Goal: Information Seeking & Learning: Learn about a topic

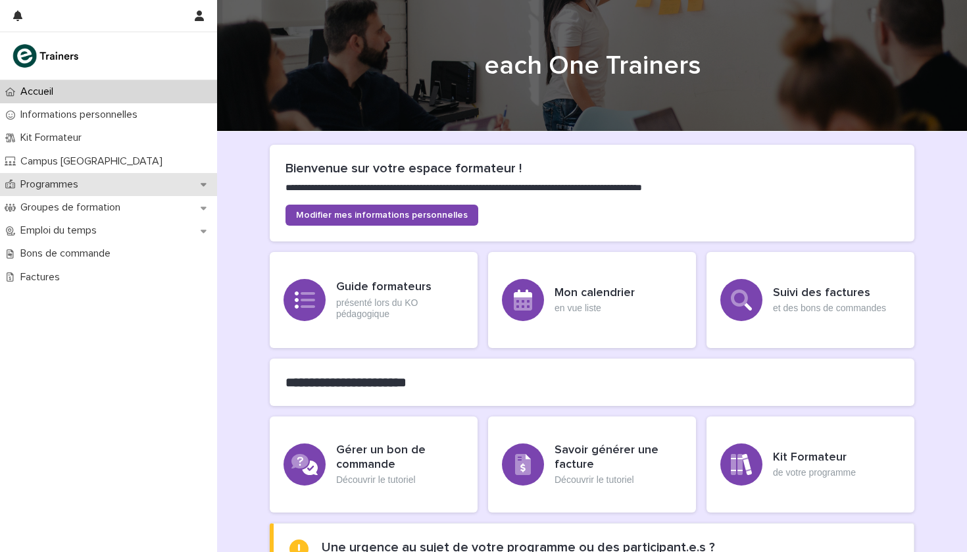
click at [78, 185] on p "Programmes" at bounding box center [52, 184] width 74 height 13
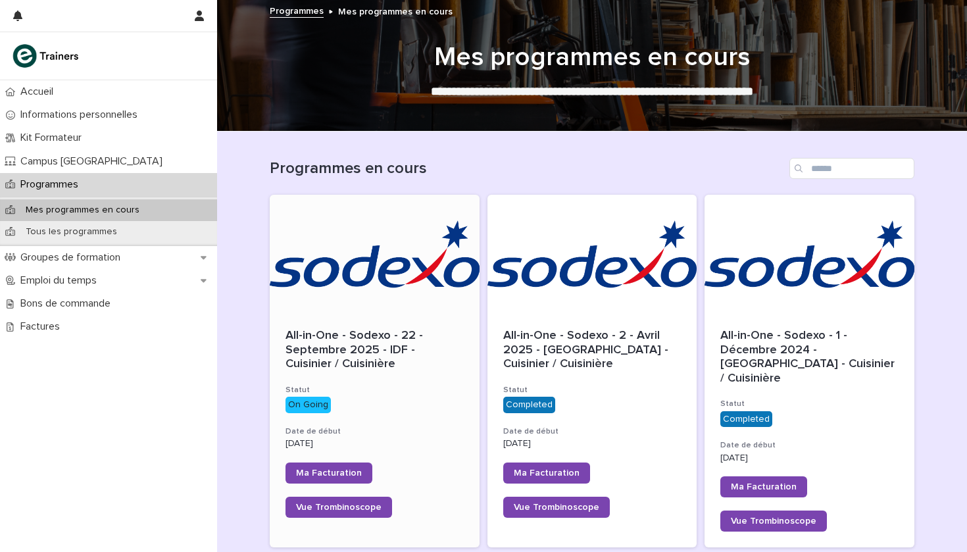
click at [363, 318] on div "All-in-One - Sodexo - 22 - Septembre 2025 - IDF - Cuisinier / Cuisinière Statut…" at bounding box center [375, 423] width 210 height 220
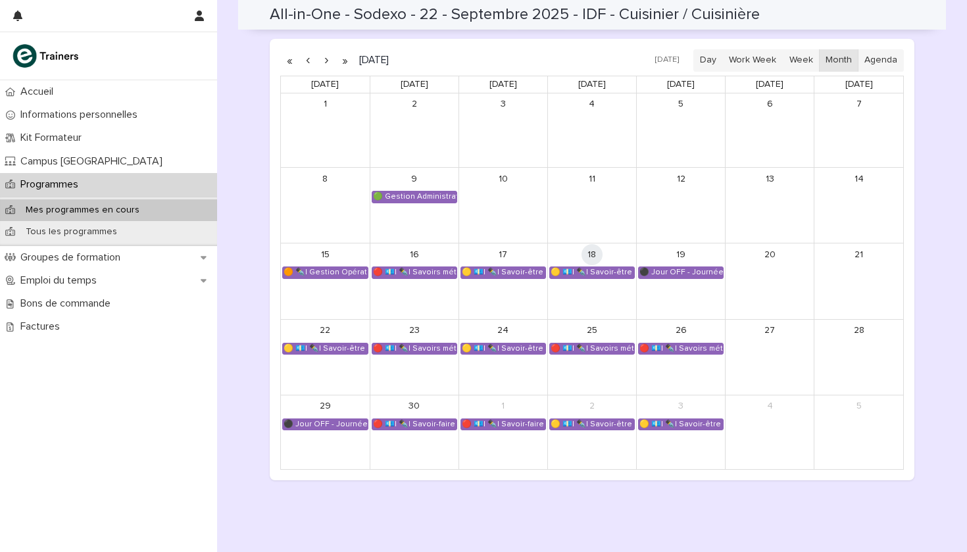
scroll to position [752, 0]
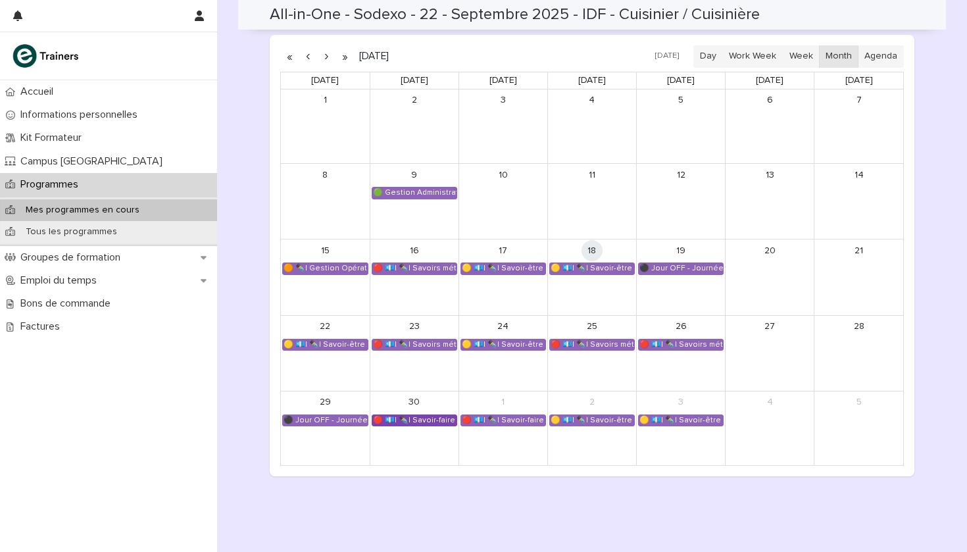
click at [426, 415] on div "🔴 💶| ✒️| Savoir-faire métier - Meet My Mama Academy QHSA" at bounding box center [414, 420] width 84 height 11
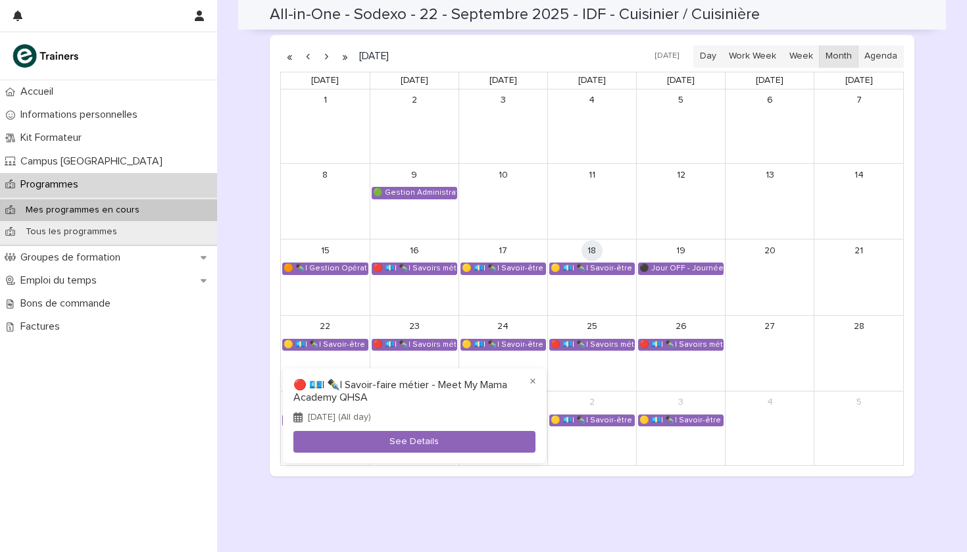
click at [428, 352] on div at bounding box center [483, 276] width 967 height 552
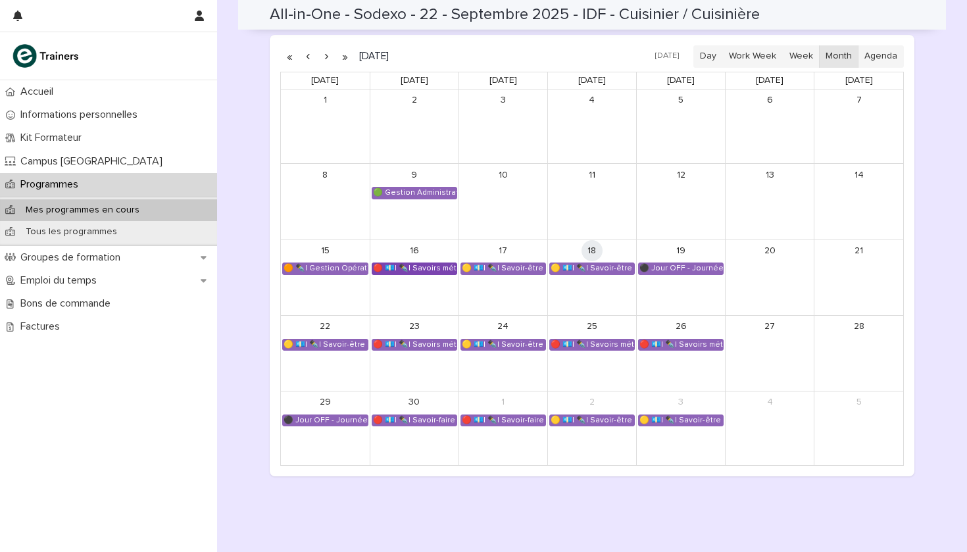
click at [424, 265] on div "🔴 💶| ✒️| Savoirs métier - Découvrir le métier de cuisinier de collectivité et s…" at bounding box center [414, 268] width 84 height 11
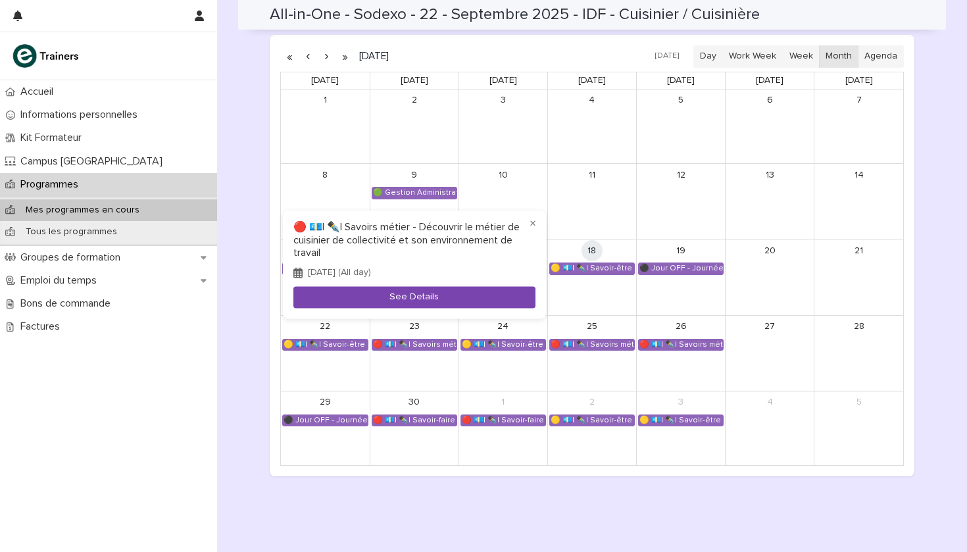
click at [420, 297] on button "See Details" at bounding box center [414, 297] width 242 height 22
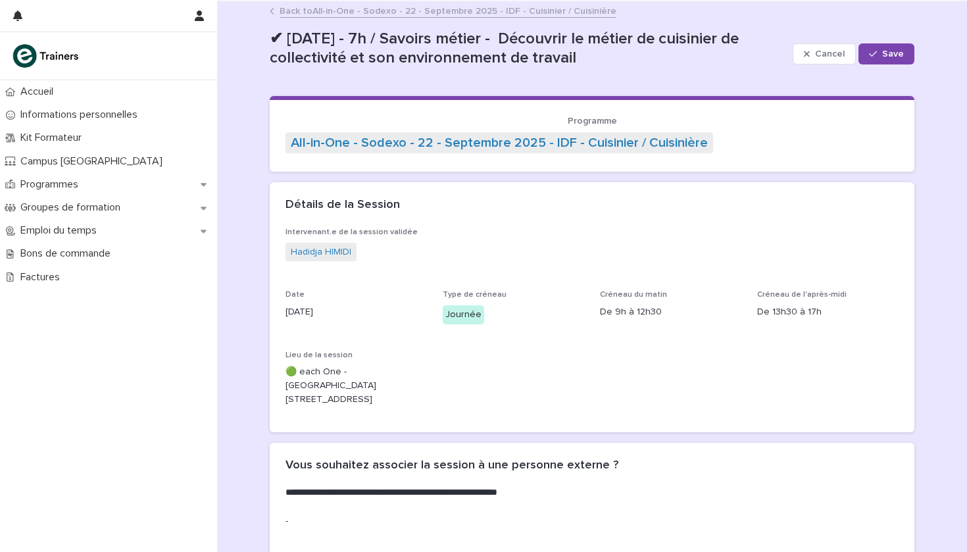
scroll to position [-2, 0]
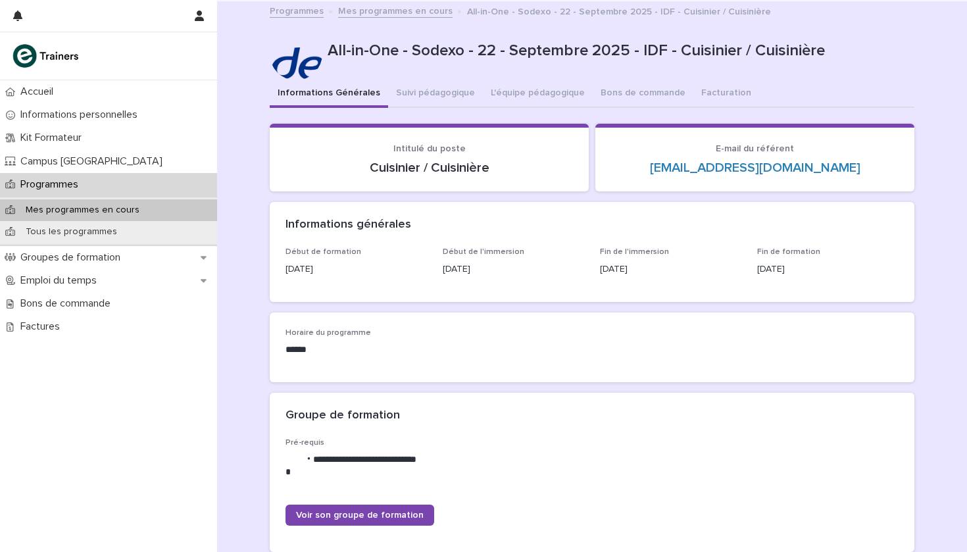
click at [158, 190] on div "Programmes" at bounding box center [108, 184] width 217 height 23
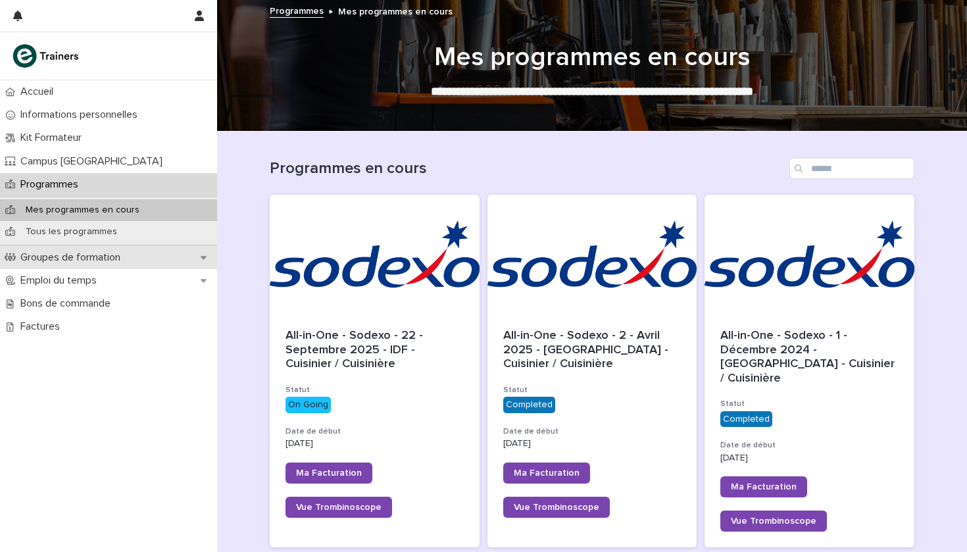
click at [141, 247] on div "Groupes de formation" at bounding box center [108, 257] width 217 height 23
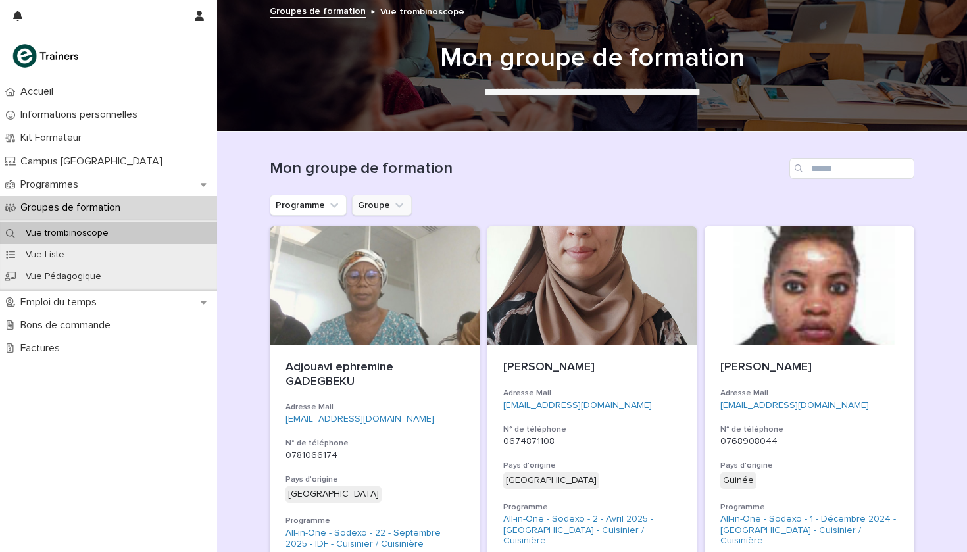
click at [401, 203] on icon "Groupe" at bounding box center [399, 205] width 13 height 13
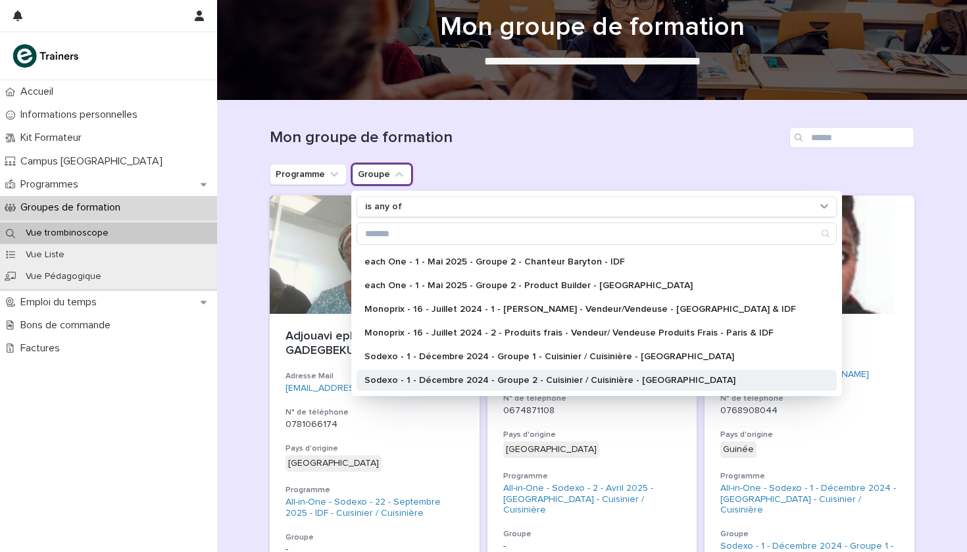
scroll to position [139, 0]
drag, startPoint x: 448, startPoint y: 380, endPoint x: 457, endPoint y: 380, distance: 9.2
click at [457, 380] on p "Sodexo - 1 - Décembre 2024 - Groupe 2 - Cuisinier / Cuisinière - [GEOGRAPHIC_DA…" at bounding box center [590, 380] width 451 height 9
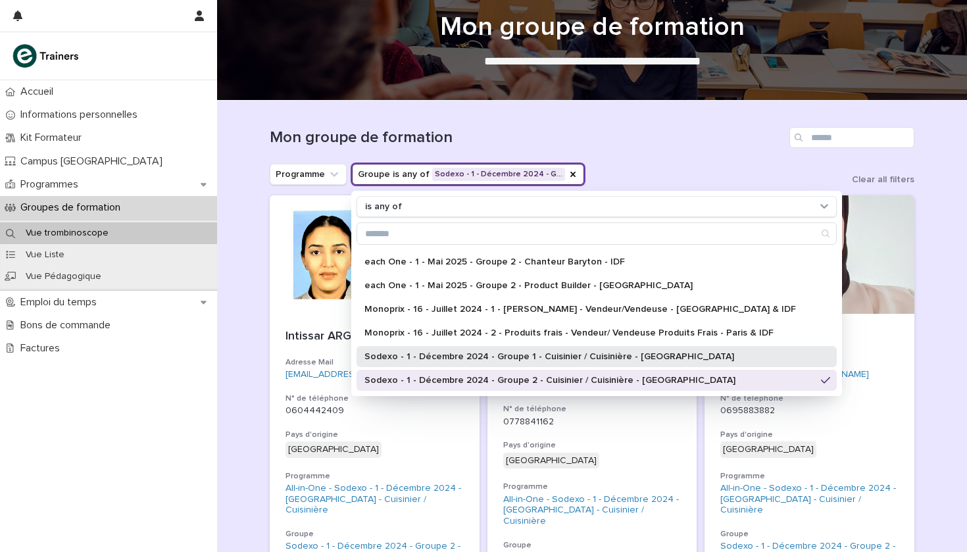
click at [452, 360] on p "Sodexo - 1 - Décembre 2024 - Groupe 1 - Cuisinier / Cuisinière - [GEOGRAPHIC_DA…" at bounding box center [590, 356] width 451 height 9
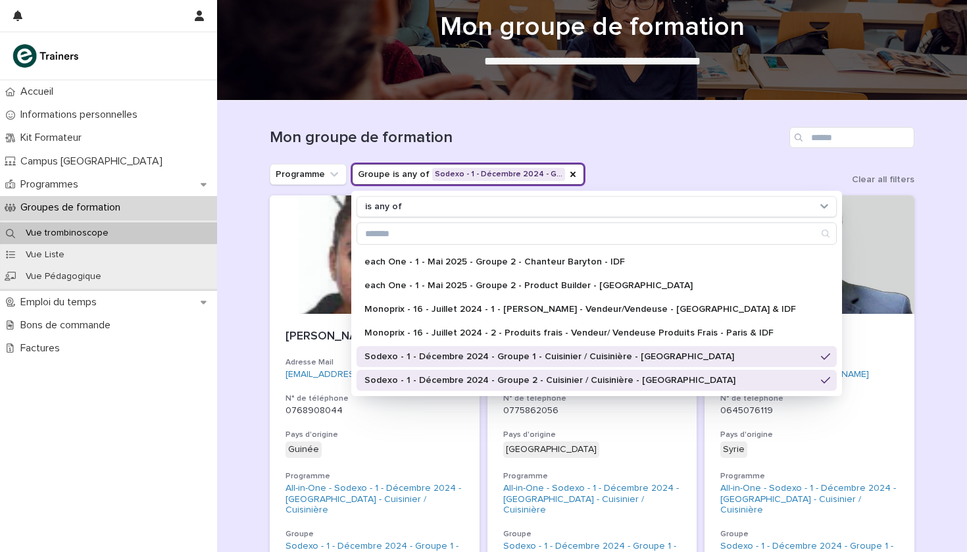
click at [455, 378] on p "Sodexo - 1 - Décembre 2024 - Groupe 2 - Cuisinier / Cuisinière - [GEOGRAPHIC_DA…" at bounding box center [590, 380] width 451 height 9
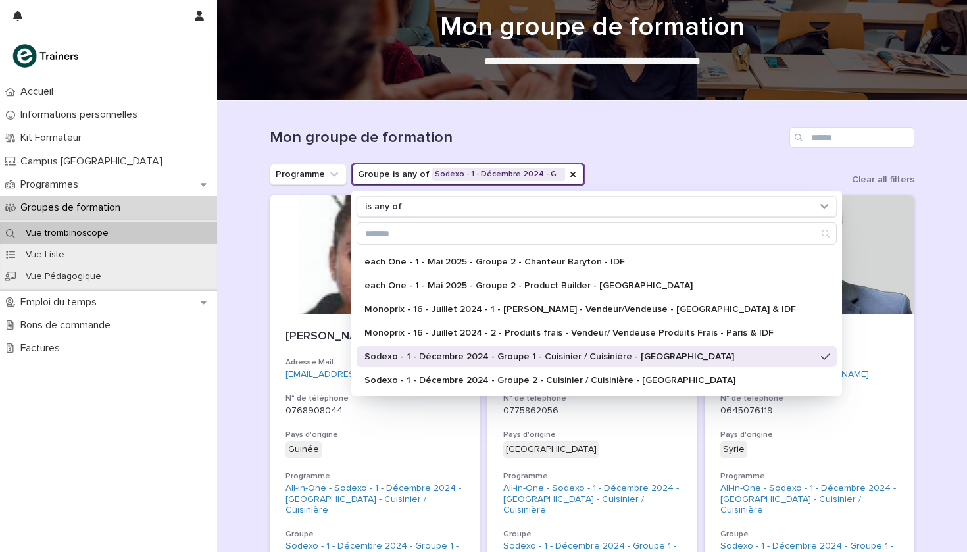
click at [453, 355] on p "Sodexo - 1 - Décembre 2024 - Groupe 1 - Cuisinier / Cuisinière - [GEOGRAPHIC_DA…" at bounding box center [590, 356] width 451 height 9
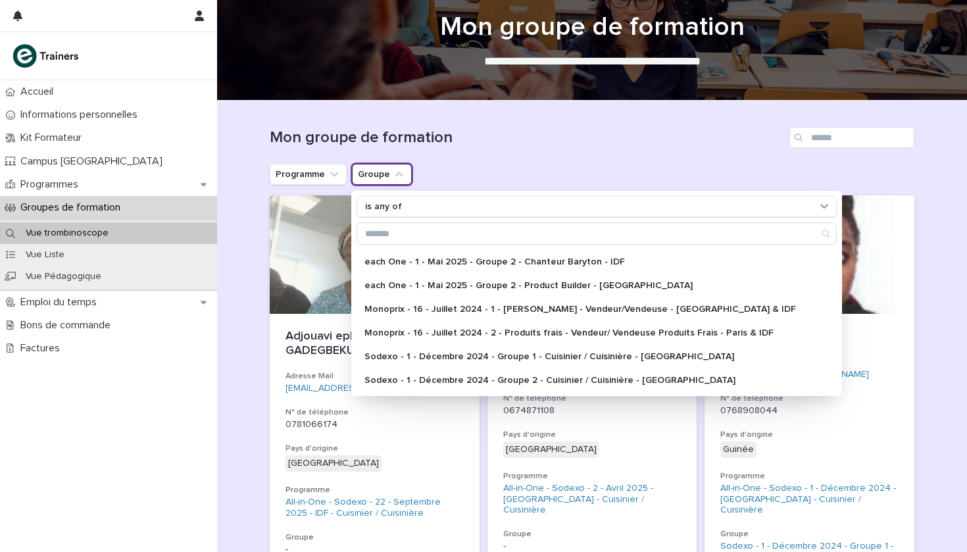
click at [398, 175] on icon "Groupe" at bounding box center [399, 174] width 13 height 13
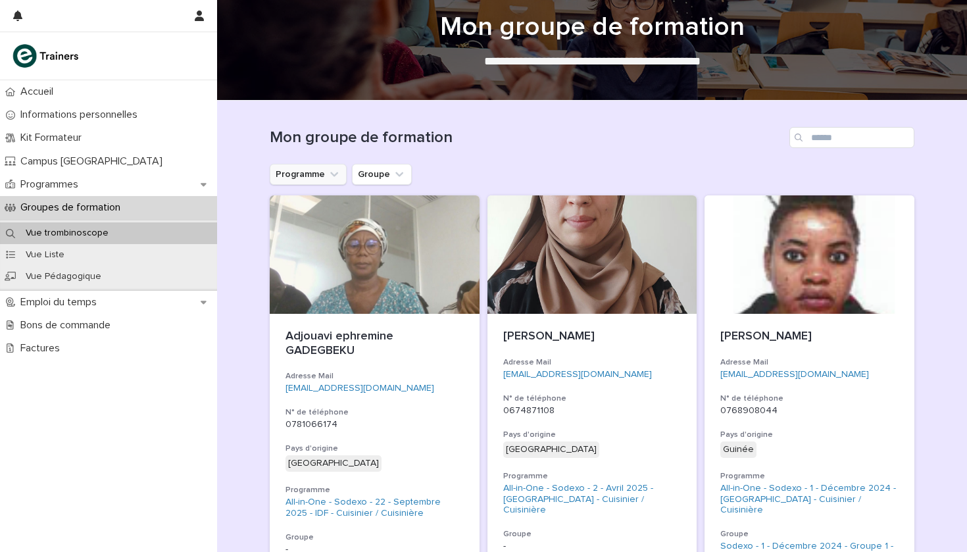
click at [341, 168] on button "Programme" at bounding box center [308, 174] width 77 height 21
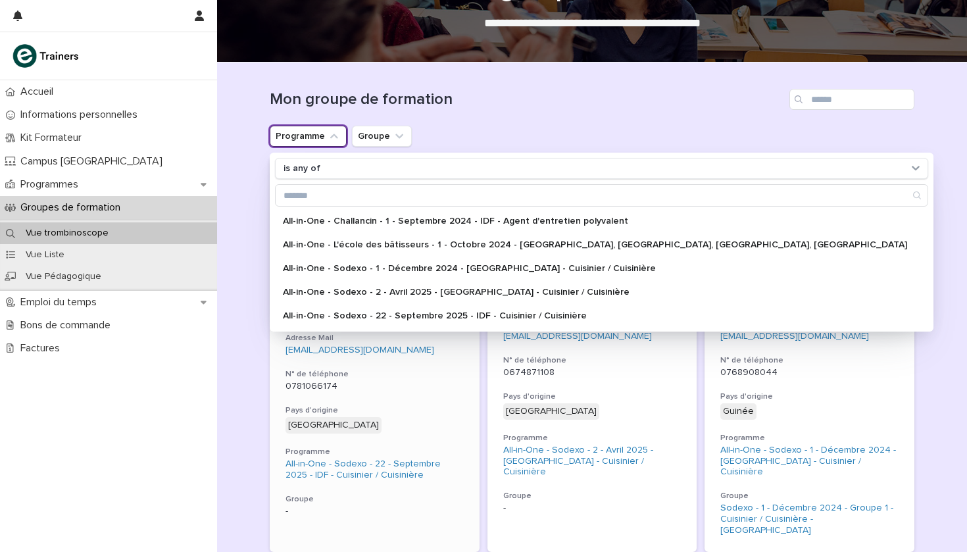
scroll to position [64, 0]
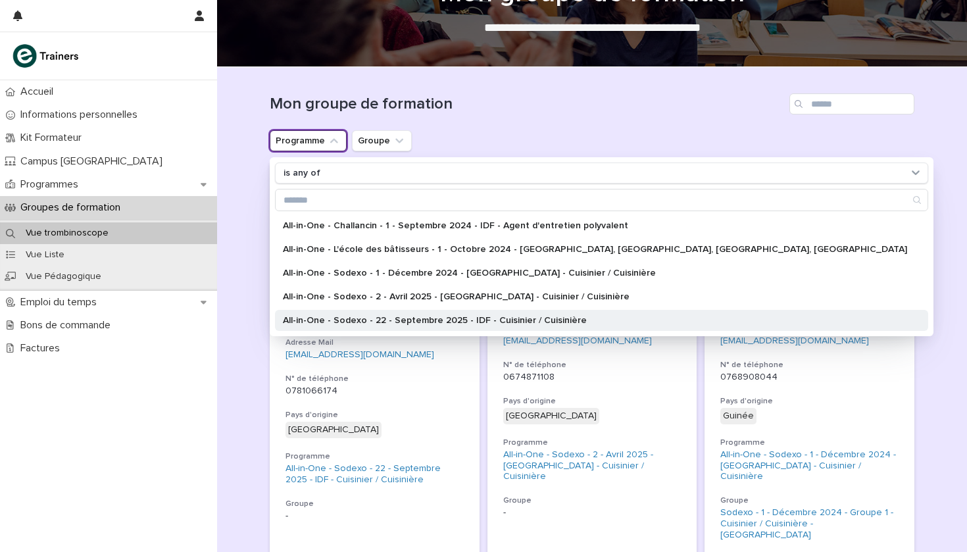
click at [359, 316] on p "All-in-One - Sodexo - 22 - Septembre 2025 - IDF - Cuisinier / Cuisinière" at bounding box center [595, 320] width 624 height 9
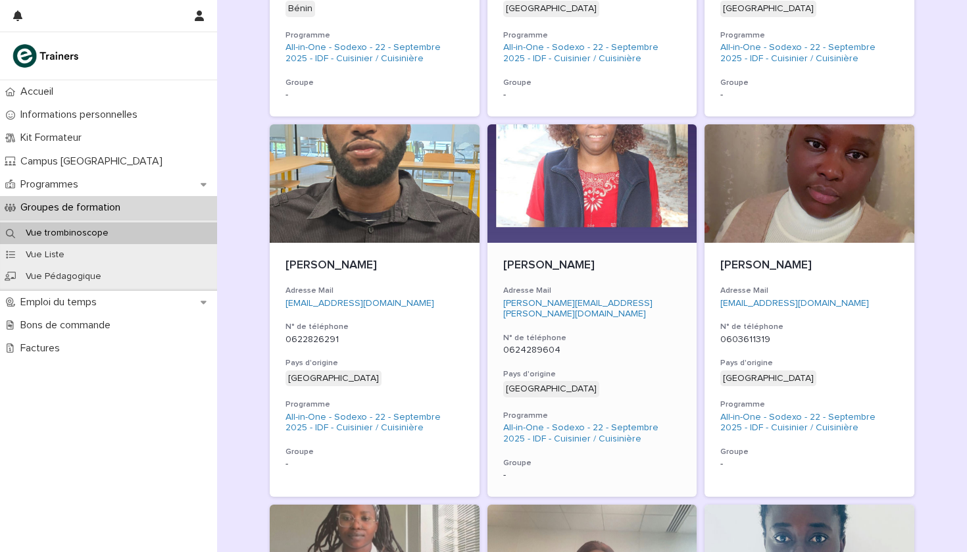
scroll to position [1226, 0]
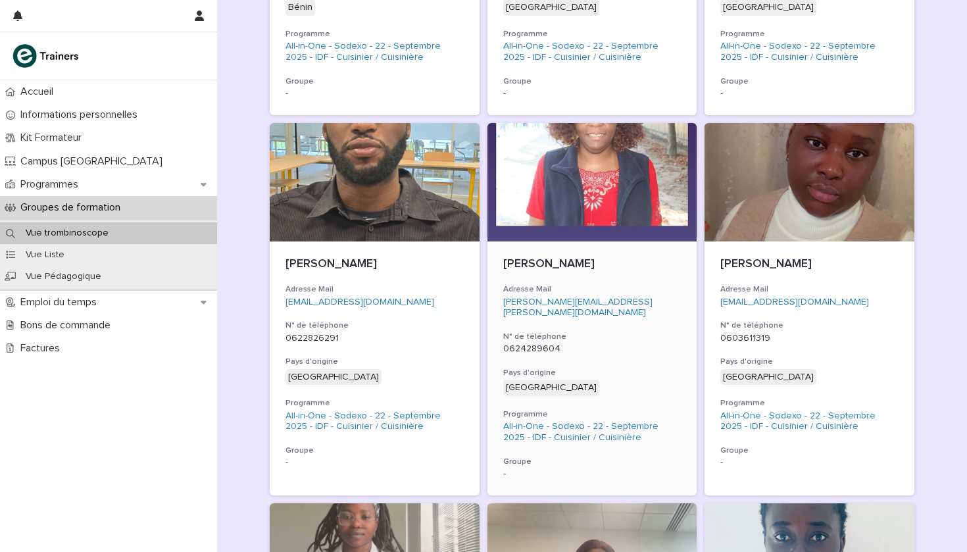
click at [591, 166] on div at bounding box center [593, 182] width 210 height 118
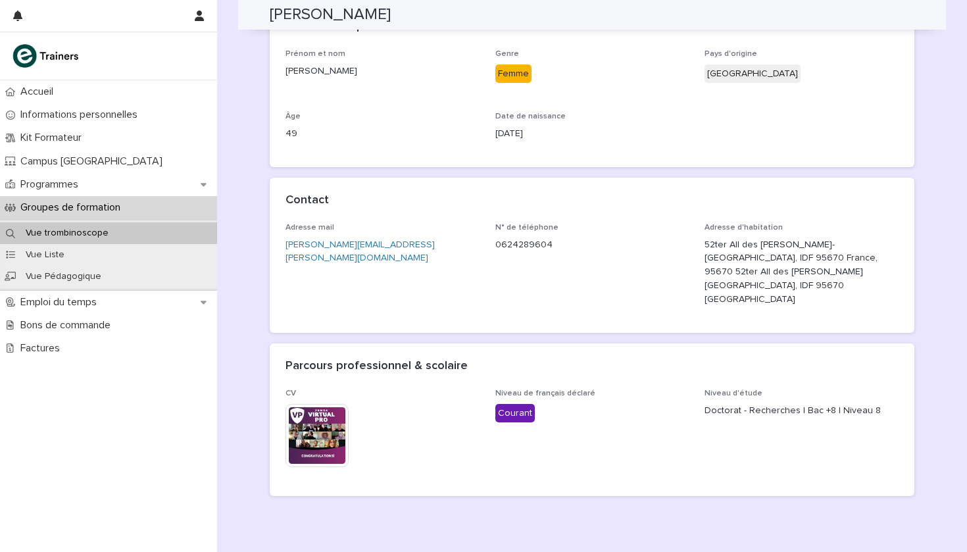
scroll to position [201, 0]
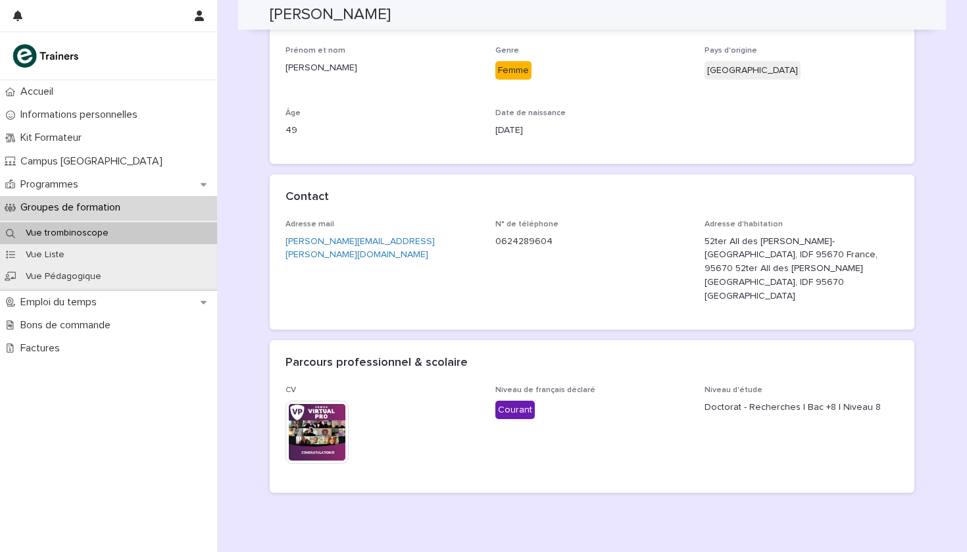
click at [305, 401] on img at bounding box center [317, 432] width 63 height 63
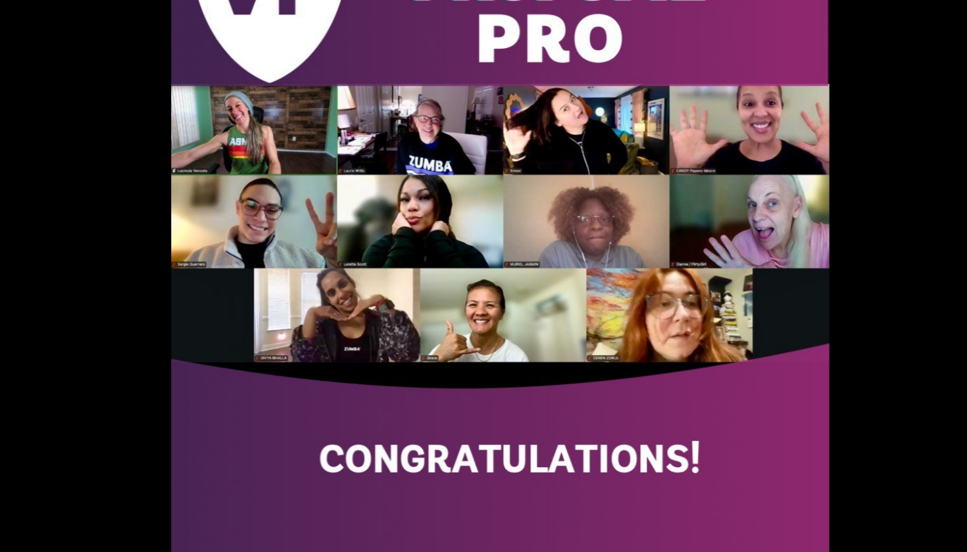
scroll to position [0, 0]
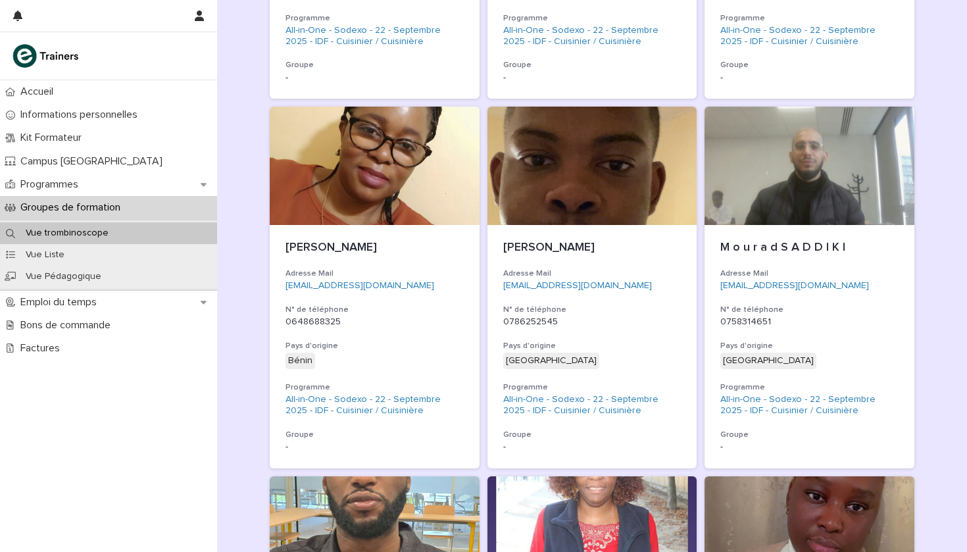
scroll to position [897, 0]
